Goal: Book appointment/travel/reservation

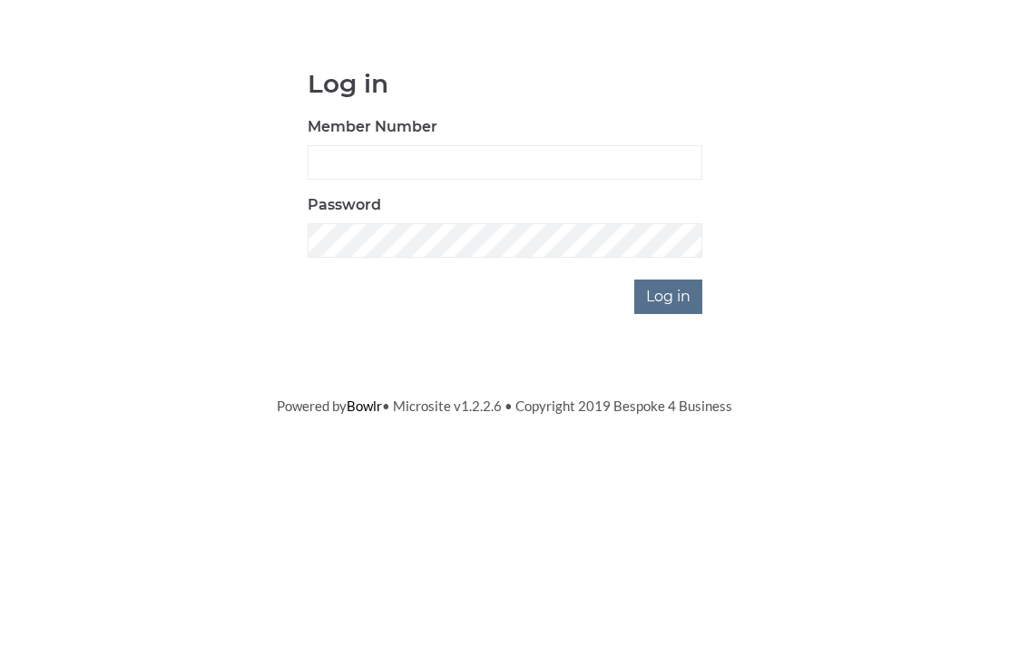
scroll to position [136, 0]
type input "0948"
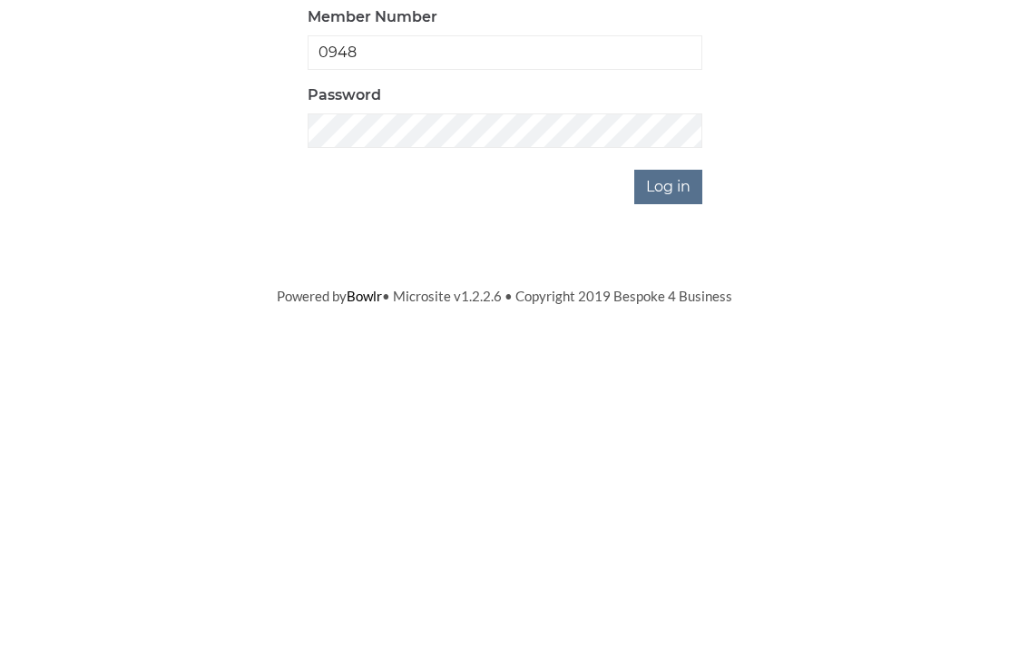
click at [681, 416] on input "Log in" at bounding box center [668, 433] width 68 height 34
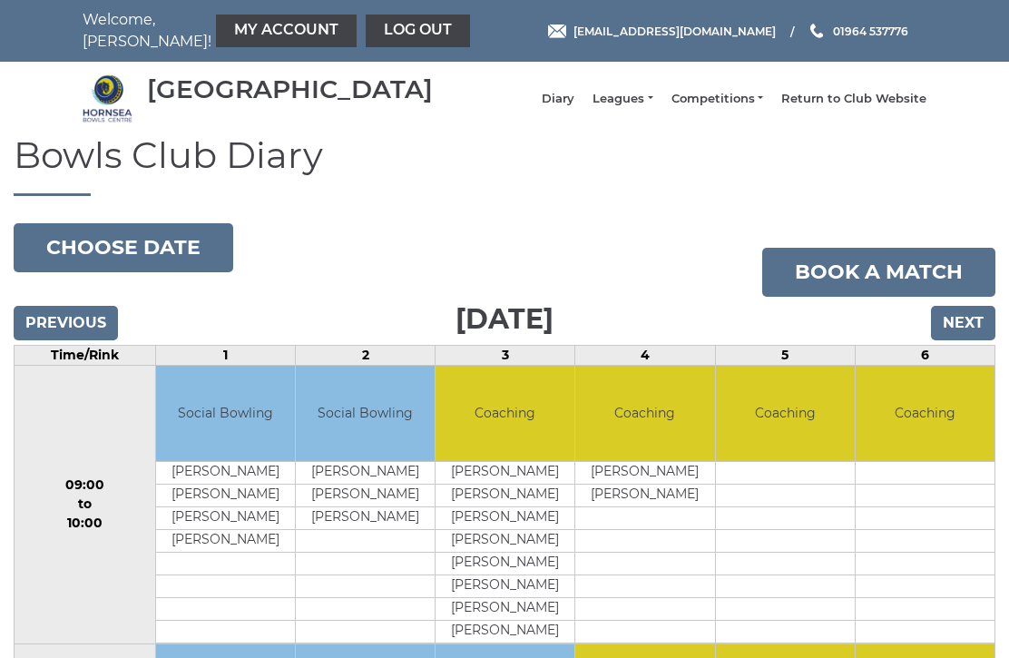
click at [953, 333] on input "Next" at bounding box center [963, 323] width 64 height 34
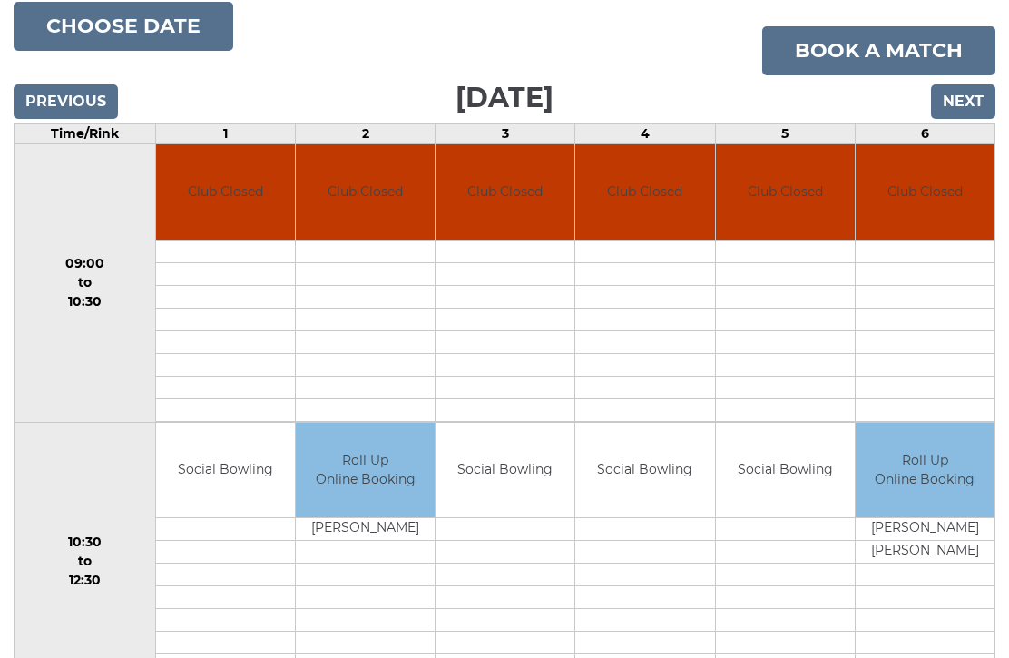
scroll to position [225, 0]
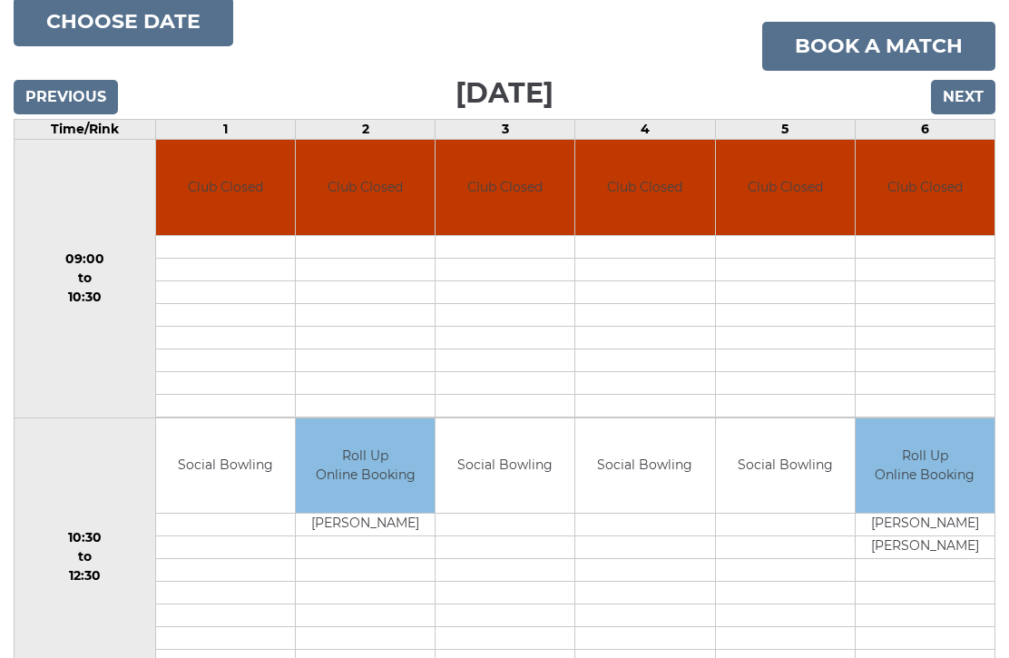
click at [520, 479] on td "Social Bowling" at bounding box center [505, 466] width 139 height 95
click at [788, 486] on td "Social Bowling" at bounding box center [785, 466] width 139 height 95
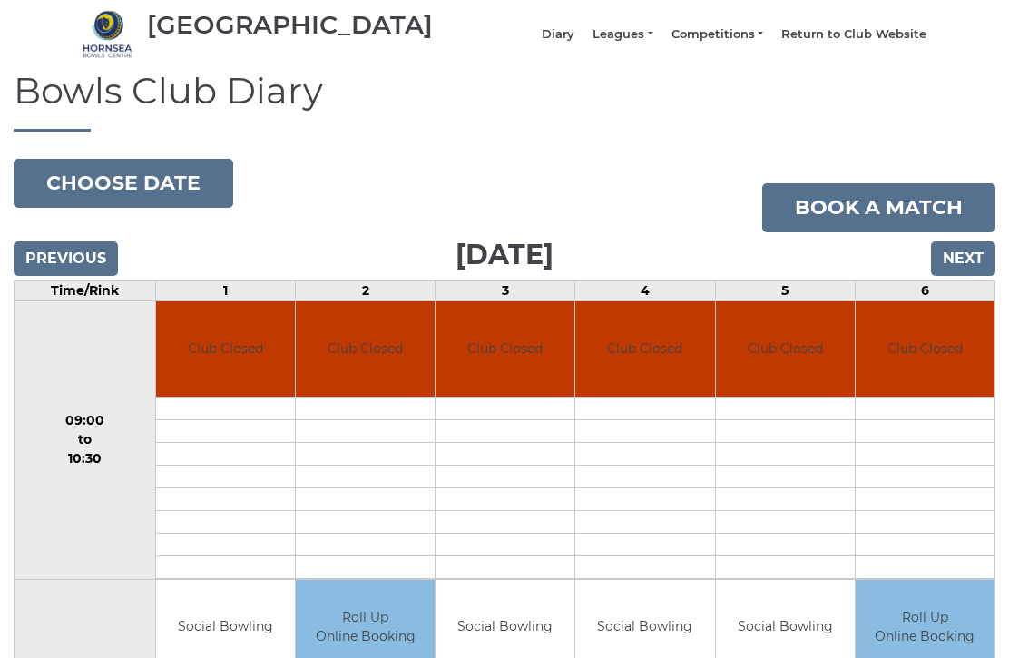
scroll to position [64, 0]
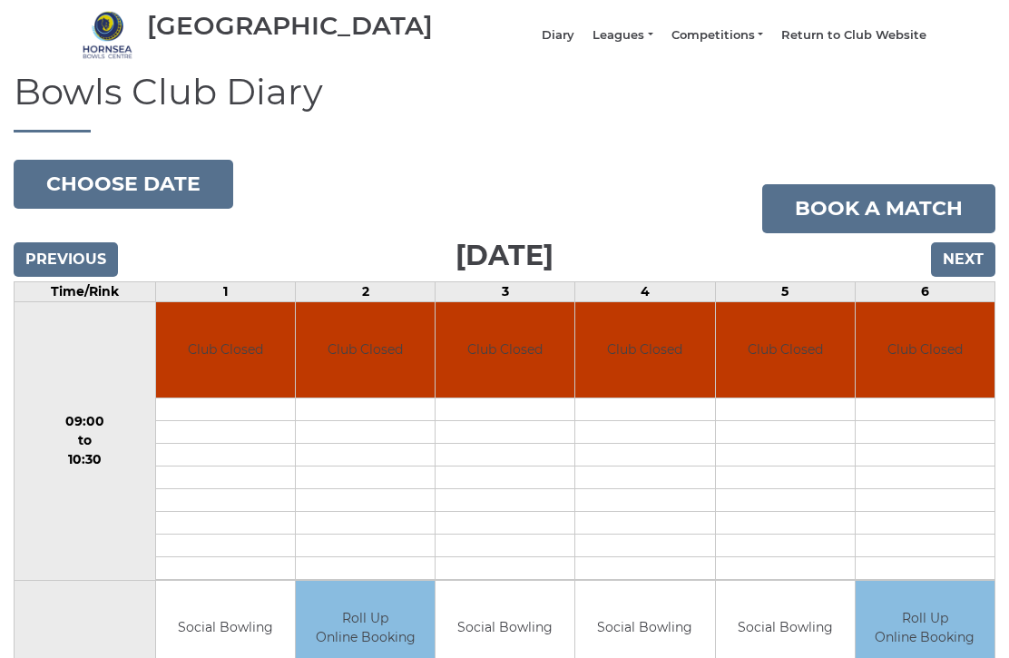
click at [882, 222] on link "Book a match" at bounding box center [878, 208] width 233 height 49
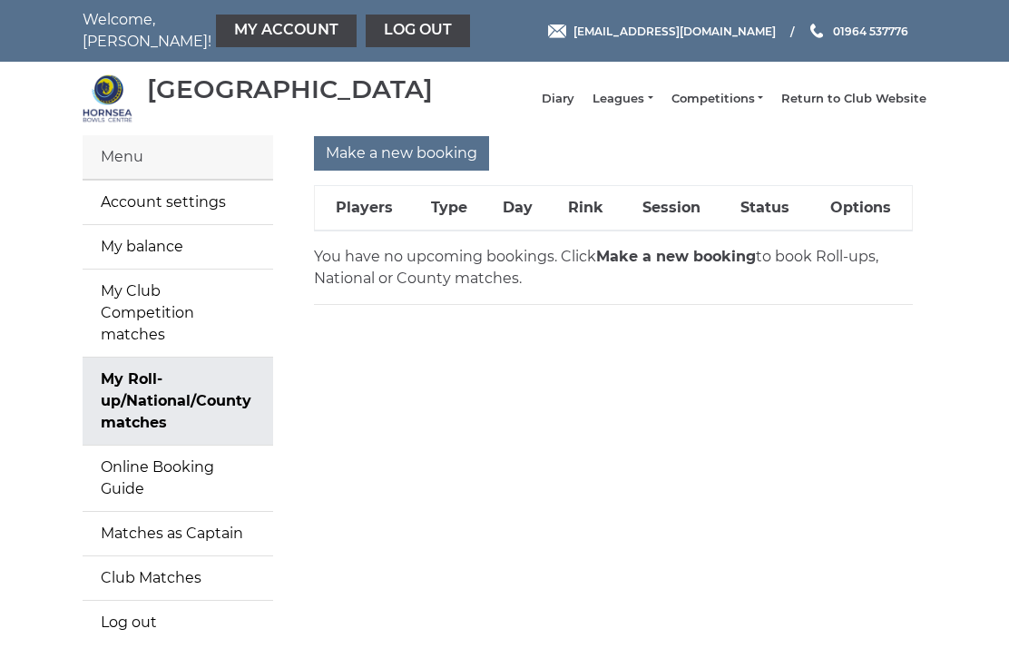
click at [205, 467] on link "Online Booking Guide" at bounding box center [178, 478] width 191 height 65
